Goal: Transaction & Acquisition: Purchase product/service

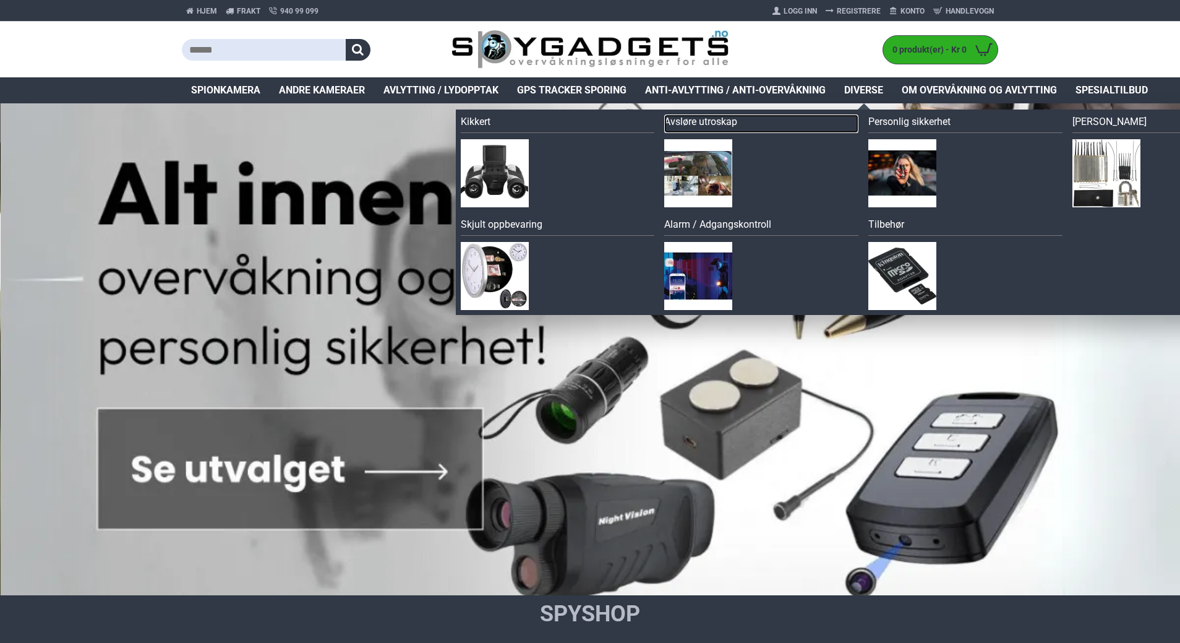
click at [704, 120] on link "Avsløre utroskap" at bounding box center [761, 123] width 194 height 19
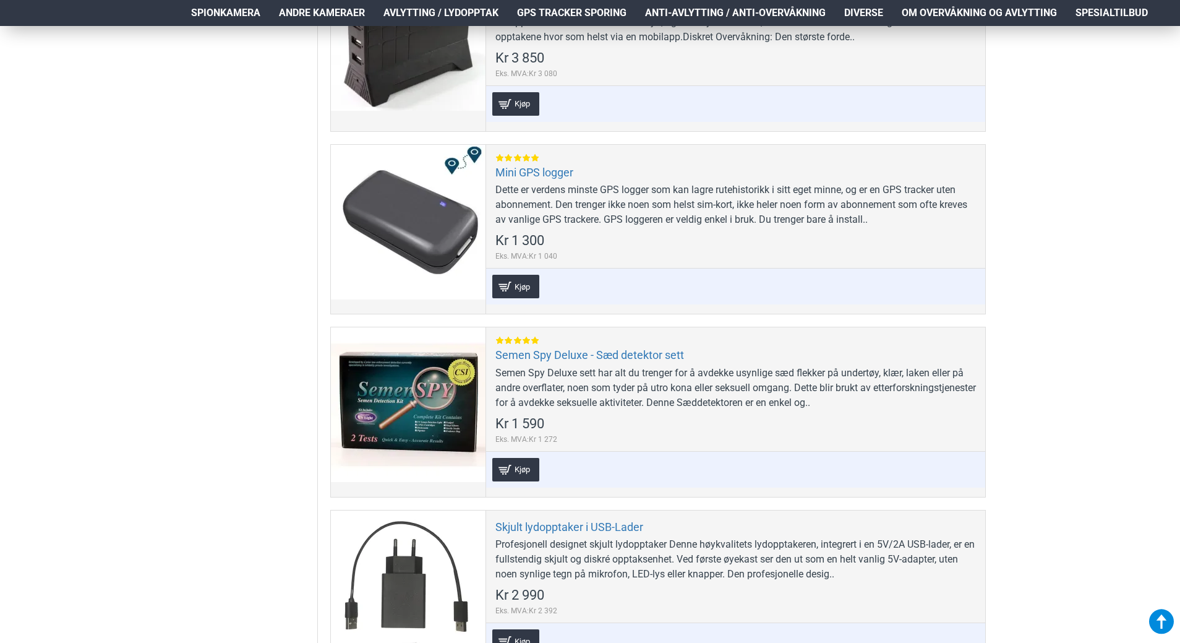
scroll to position [1546, 0]
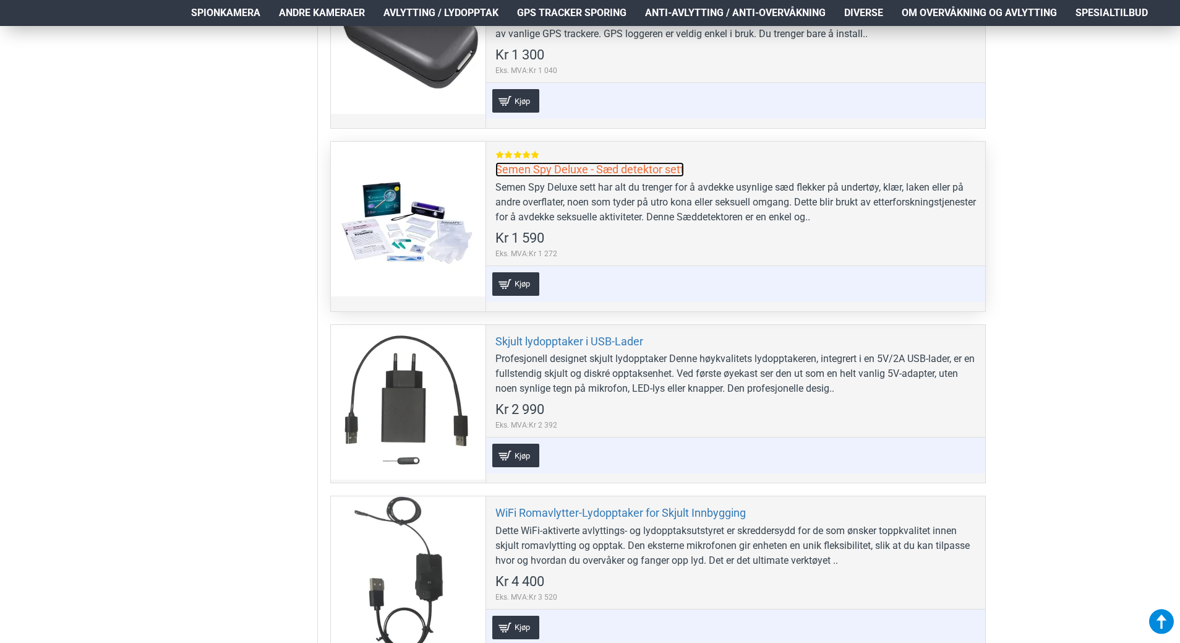
click at [538, 166] on link "Semen Spy Deluxe - Sæd detektor sett" at bounding box center [589, 169] width 189 height 14
